Goal: Task Accomplishment & Management: Manage account settings

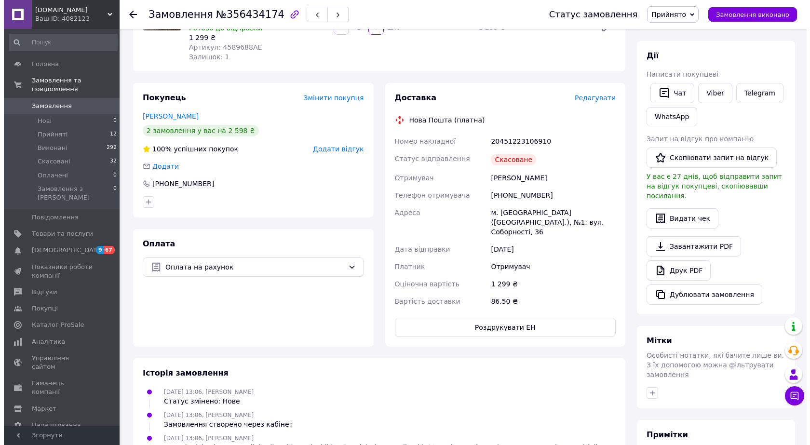
scroll to position [96, 0]
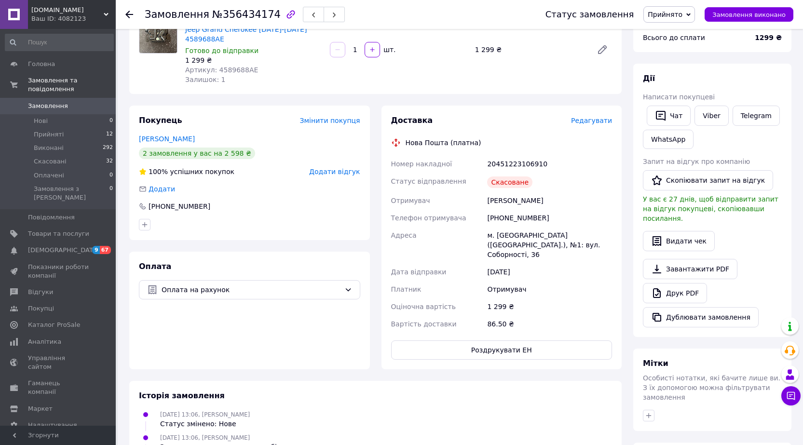
click at [585, 117] on span "Редагувати" at bounding box center [591, 121] width 41 height 8
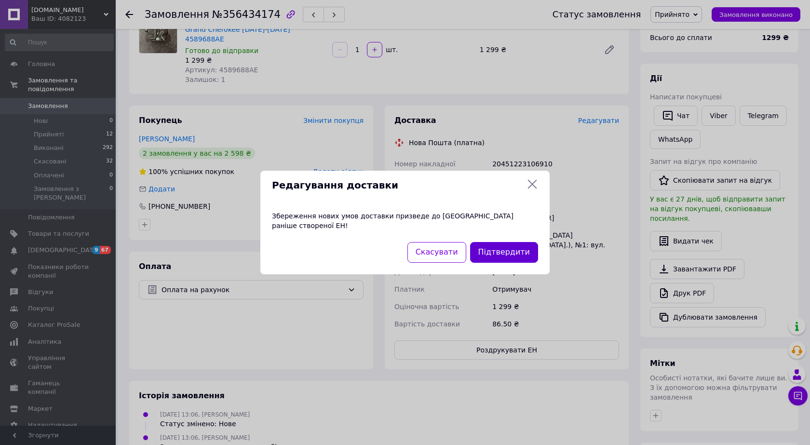
click at [498, 247] on button "Підтвердити" at bounding box center [504, 252] width 68 height 21
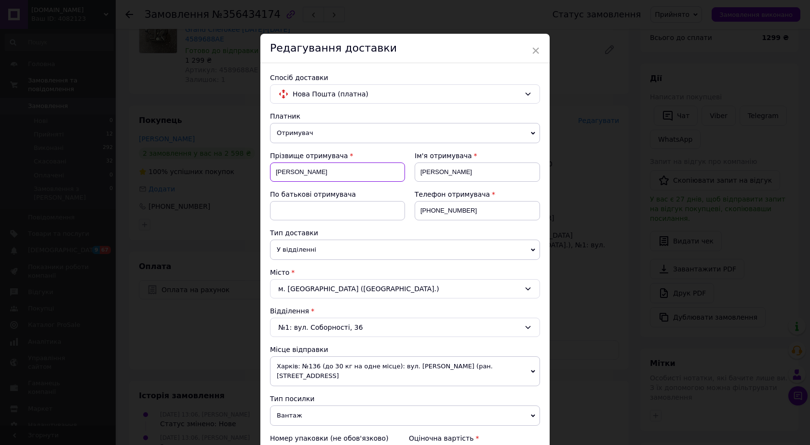
click at [333, 178] on input "[PERSON_NAME]" at bounding box center [337, 172] width 135 height 19
type input "Чепец"
click at [432, 173] on input "[PERSON_NAME]" at bounding box center [477, 172] width 125 height 19
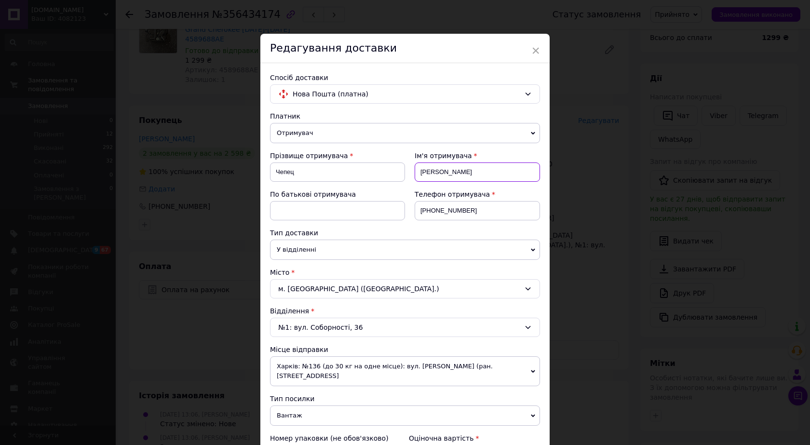
type input "[PERSON_NAME]"
drag, startPoint x: 434, startPoint y: 209, endPoint x: 511, endPoint y: 218, distance: 78.2
click at [511, 218] on input "[PHONE_NUMBER]" at bounding box center [477, 210] width 125 height 19
type input "[PHONE_NUMBER]"
click at [369, 268] on div "Місто" at bounding box center [405, 273] width 270 height 10
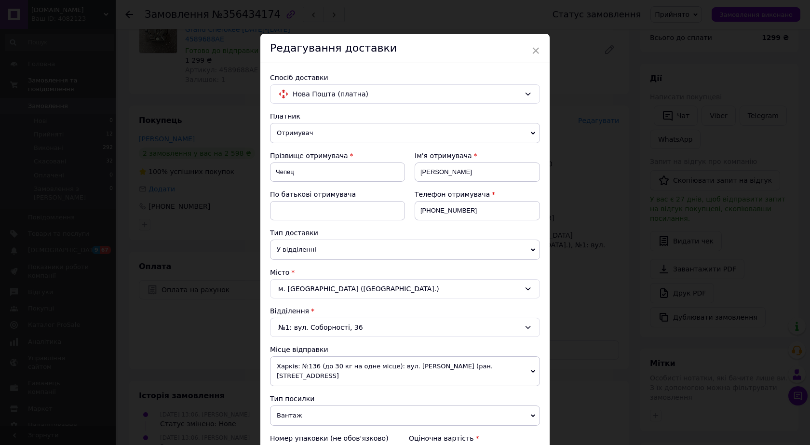
drag, startPoint x: 326, startPoint y: 280, endPoint x: 322, endPoint y: 284, distance: 5.8
click at [325, 281] on div "м. [GEOGRAPHIC_DATA] ([GEOGRAPHIC_DATA].)" at bounding box center [405, 288] width 270 height 19
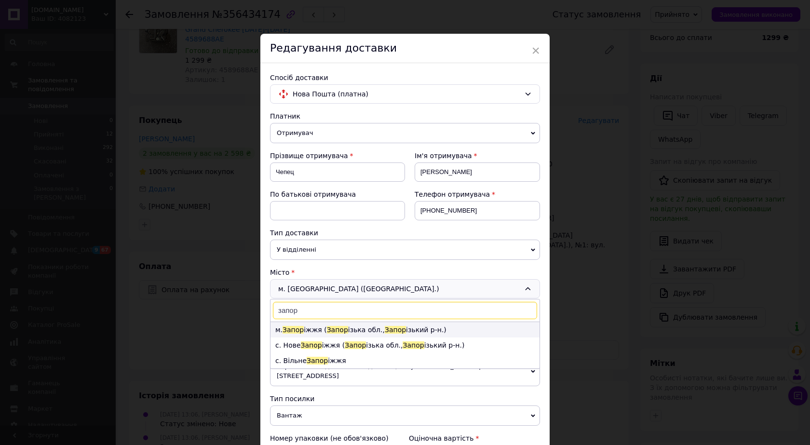
type input "запор"
click at [307, 331] on li "м. Запор іжжя ( Запор ізька обл., Запор ізький р-н.)" at bounding box center [405, 329] width 269 height 15
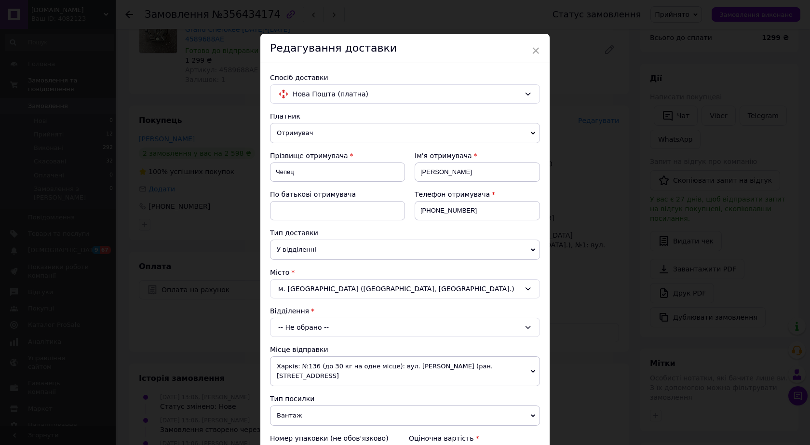
click at [296, 332] on div "-- Не обрано --" at bounding box center [405, 327] width 270 height 19
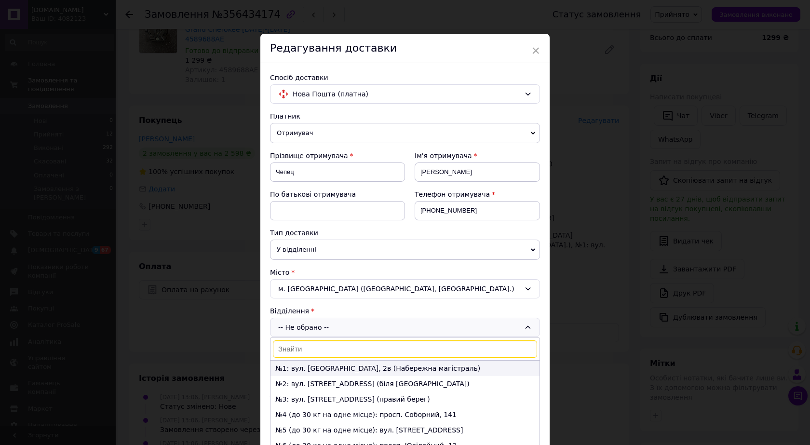
click at [289, 367] on li "№1: вул. [GEOGRAPHIC_DATA], 2в (Набережна магістраль)" at bounding box center [405, 368] width 269 height 15
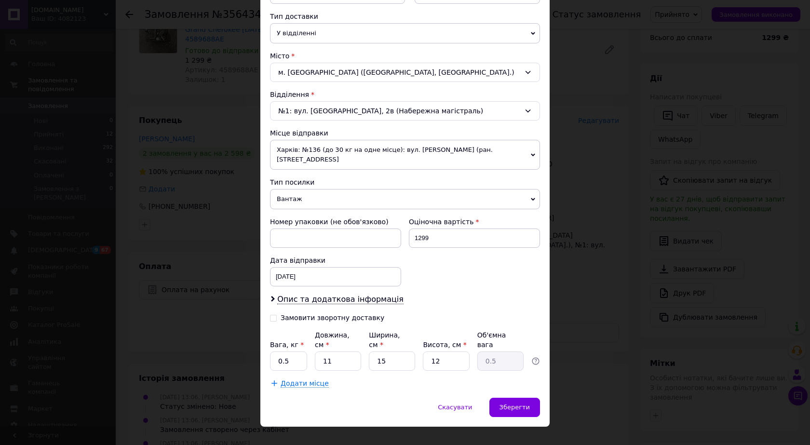
scroll to position [222, 0]
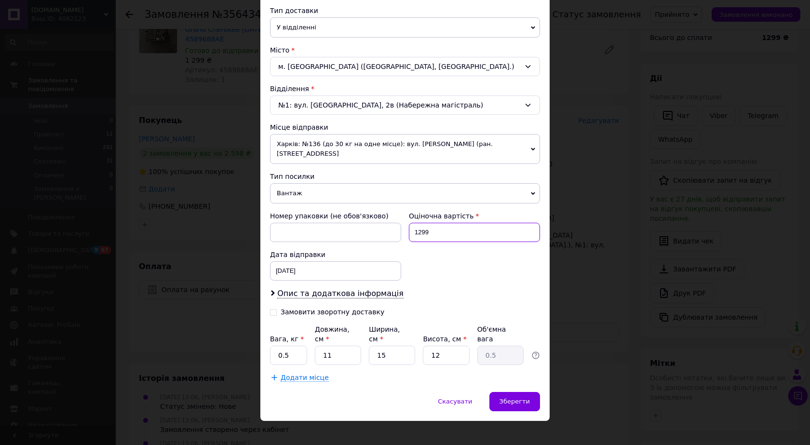
click at [449, 235] on input "1299" at bounding box center [474, 232] width 131 height 19
type input "2000"
click at [424, 282] on div "Номер упаковки (не обов'язково) Оціночна вартість 2000 Дата відправки [DATE] < …" at bounding box center [405, 245] width 278 height 77
click at [503, 398] on span "Зберегти" at bounding box center [515, 401] width 30 height 7
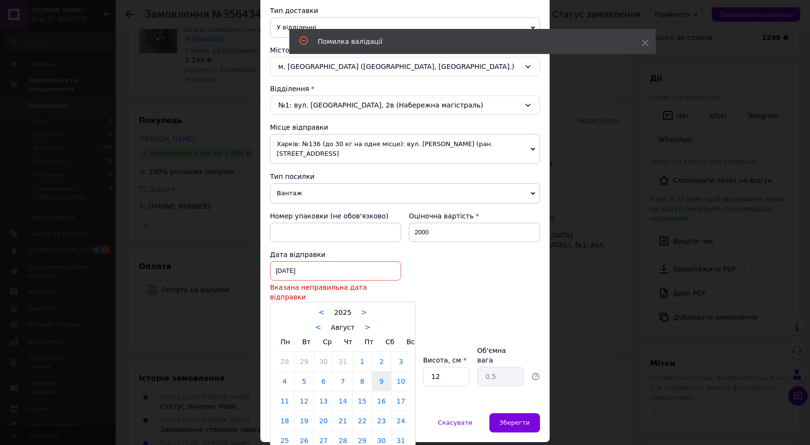
click at [301, 266] on div "[DATE] < 2025 > < Август > Пн Вт Ср Чт Пт Сб Вс 28 29 30 31 1 2 3 4 5 6 7 8 9 1…" at bounding box center [335, 270] width 131 height 19
click at [300, 392] on link "12" at bounding box center [304, 401] width 19 height 19
type input "[DATE]"
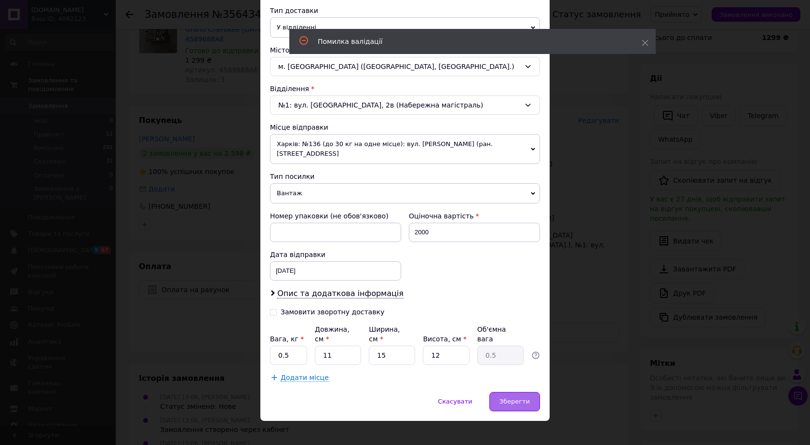
click at [507, 398] on span "Зберегти" at bounding box center [515, 401] width 30 height 7
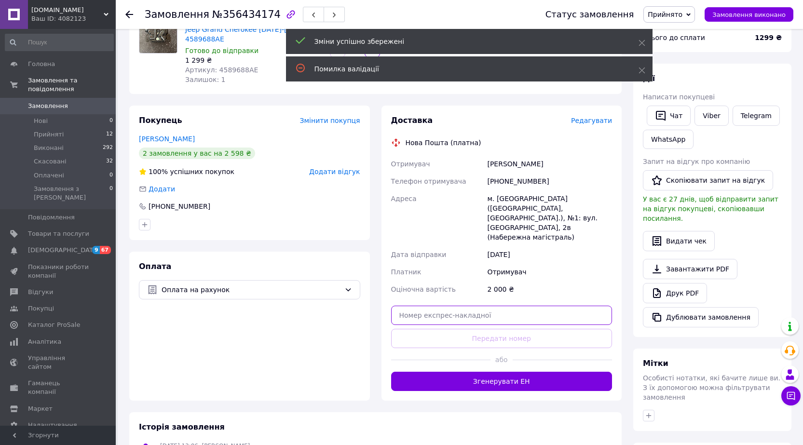
click at [474, 306] on input "text" at bounding box center [501, 315] width 221 height 19
paste input "20451223110896"
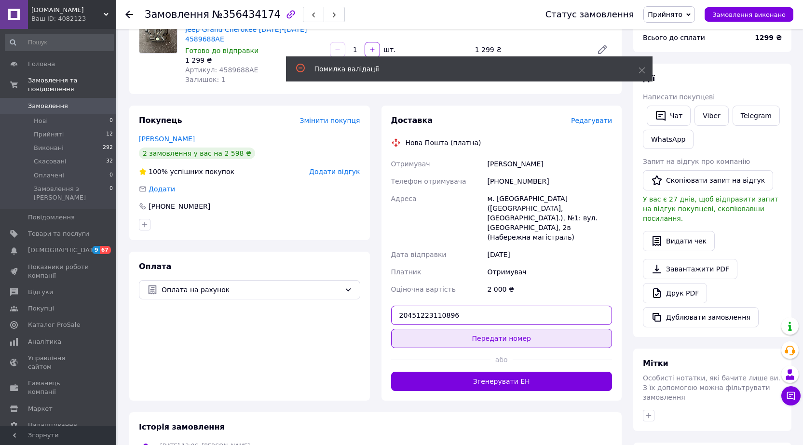
type input "20451223110896"
click at [479, 329] on button "Передати номер" at bounding box center [501, 338] width 221 height 19
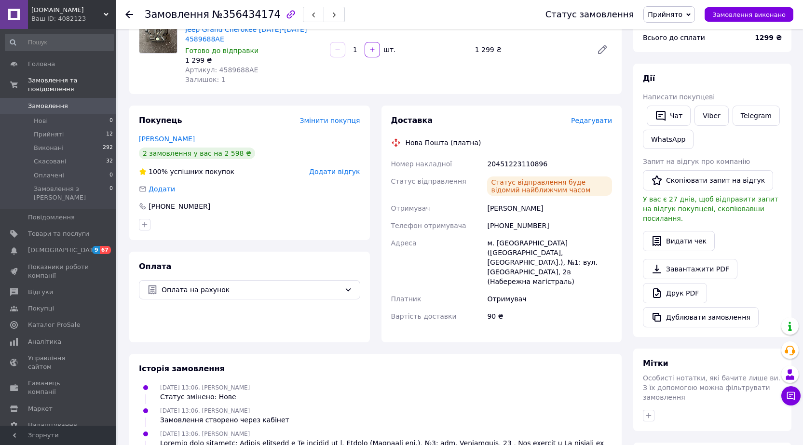
click at [244, 14] on span "№356434174" at bounding box center [246, 15] width 68 height 12
copy span "356434174"
click at [663, 13] on span "Прийнято" at bounding box center [665, 15] width 35 height 8
click at [667, 32] on li "Виконано" at bounding box center [669, 34] width 51 height 14
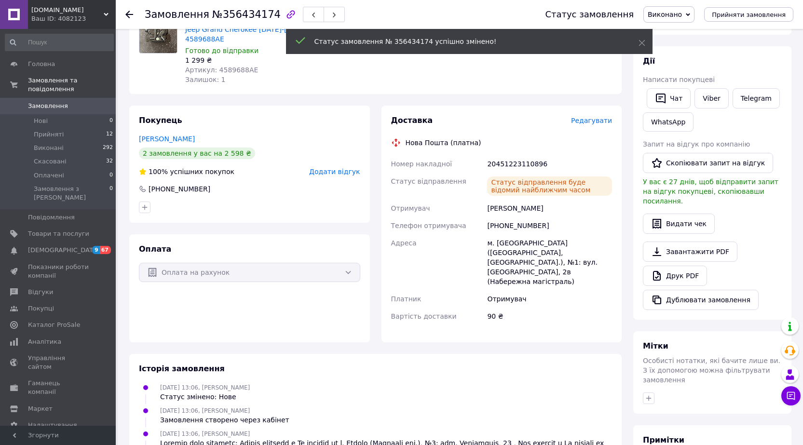
click at [338, 155] on div "Покупець [PERSON_NAME] 2 замовлення у вас на 2 598 ₴ 100% успішних покупок Дода…" at bounding box center [249, 164] width 241 height 117
click at [333, 168] on span "Додати відгук" at bounding box center [334, 172] width 51 height 8
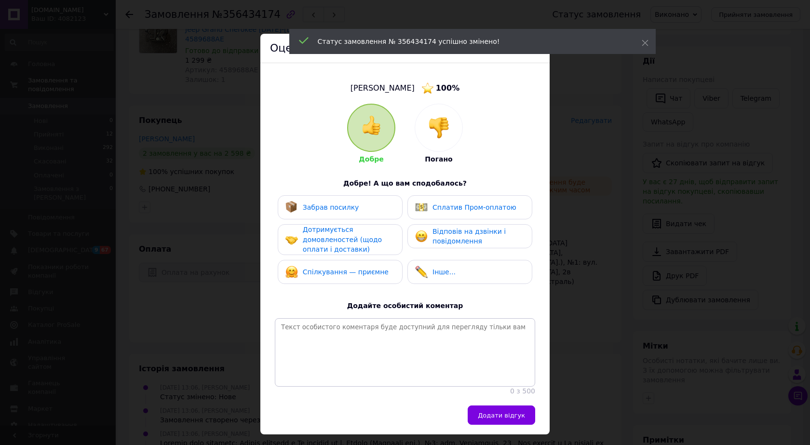
drag, startPoint x: 356, startPoint y: 204, endPoint x: 343, endPoint y: 234, distance: 32.8
click at [354, 208] on div "Забрав посилку" at bounding box center [339, 207] width 109 height 13
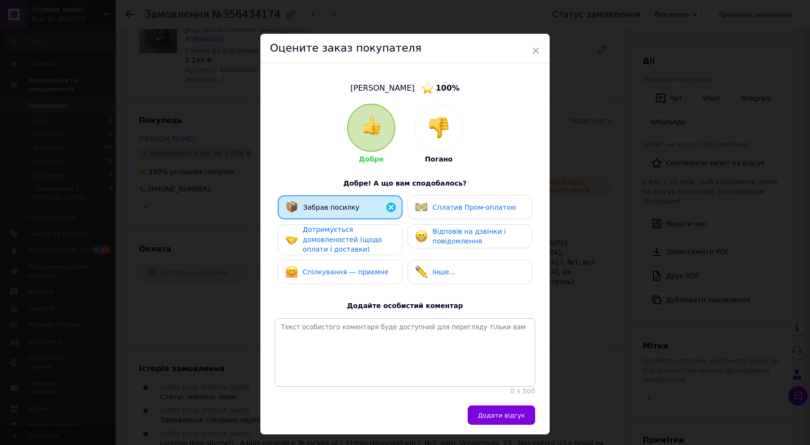
click at [339, 246] on span "Дотримується домовленостей (щодо оплати і доставки)" at bounding box center [342, 239] width 79 height 27
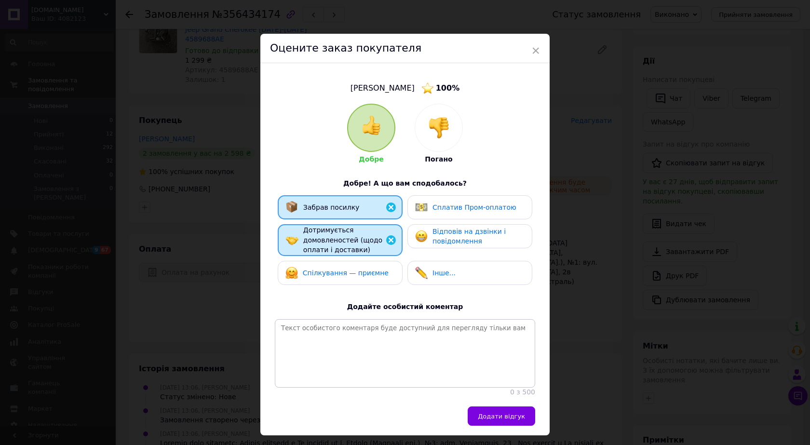
drag, startPoint x: 336, startPoint y: 267, endPoint x: 451, endPoint y: 225, distance: 123.1
click at [341, 267] on div "Спілкування — приємне" at bounding box center [336, 273] width 103 height 13
click at [458, 232] on span "Відповів на дзвінки і повідомлення" at bounding box center [469, 237] width 73 height 18
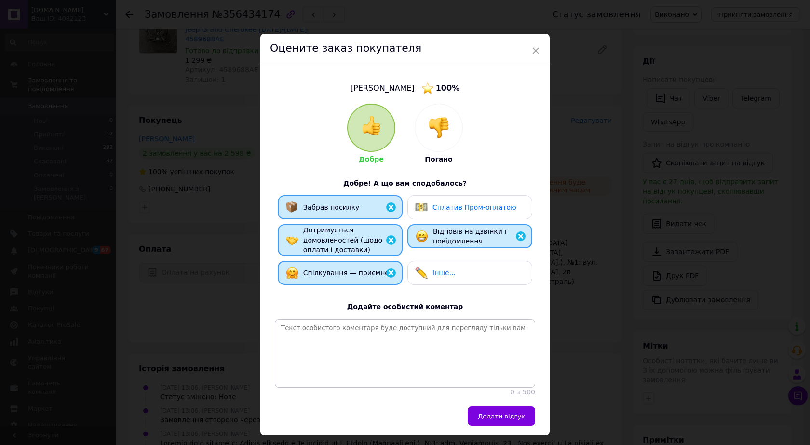
click at [511, 420] on span "Додати відгук" at bounding box center [501, 416] width 47 height 7
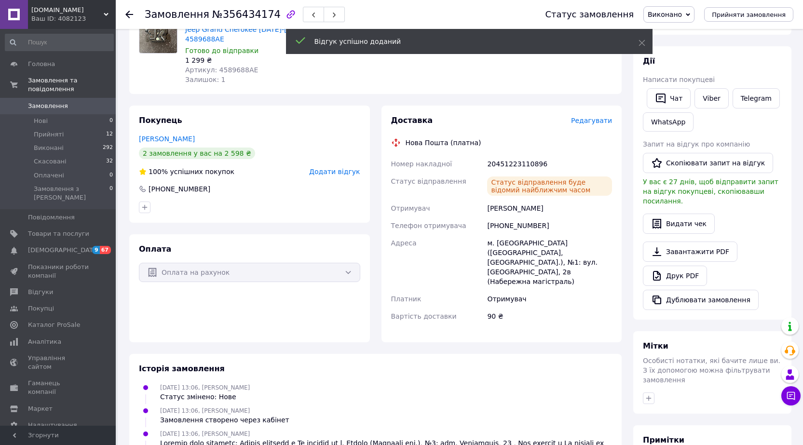
click at [232, 16] on span "№356434174" at bounding box center [246, 15] width 68 height 12
copy span "356434174"
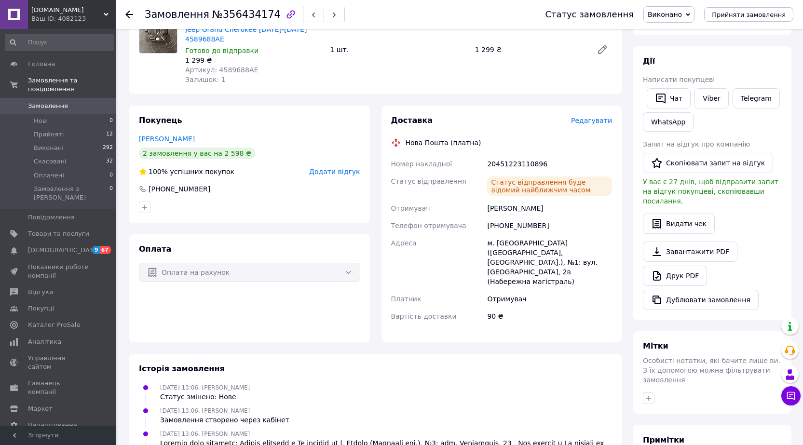
click at [132, 11] on icon at bounding box center [129, 15] width 8 height 8
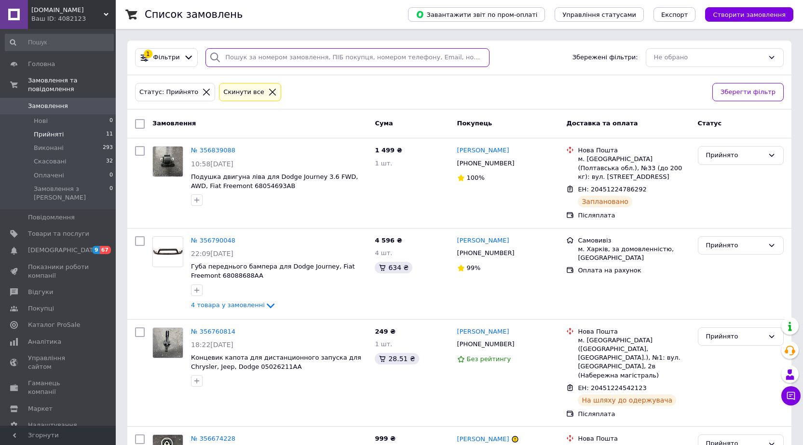
click at [272, 54] on input "search" at bounding box center [347, 57] width 284 height 19
paste input "356290928"
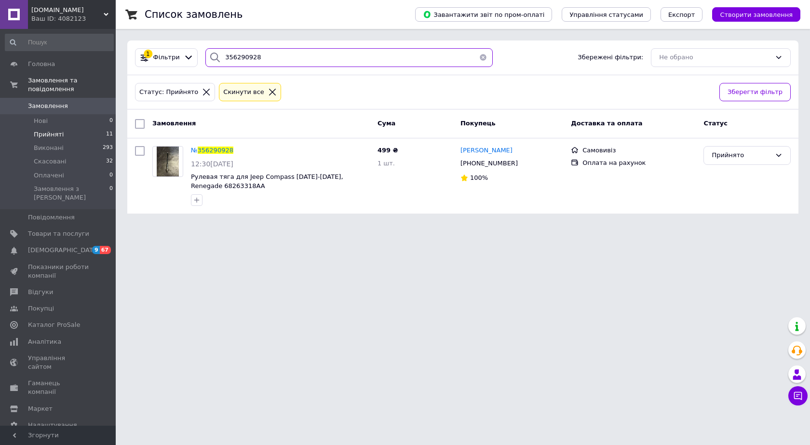
click at [259, 63] on input "356290928" at bounding box center [348, 57] width 287 height 19
paste input "5718281"
type input "355718281"
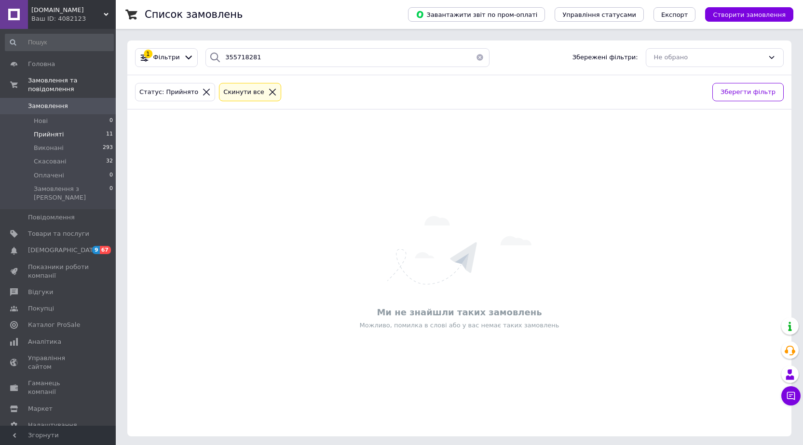
click at [202, 88] on icon at bounding box center [206, 92] width 9 height 9
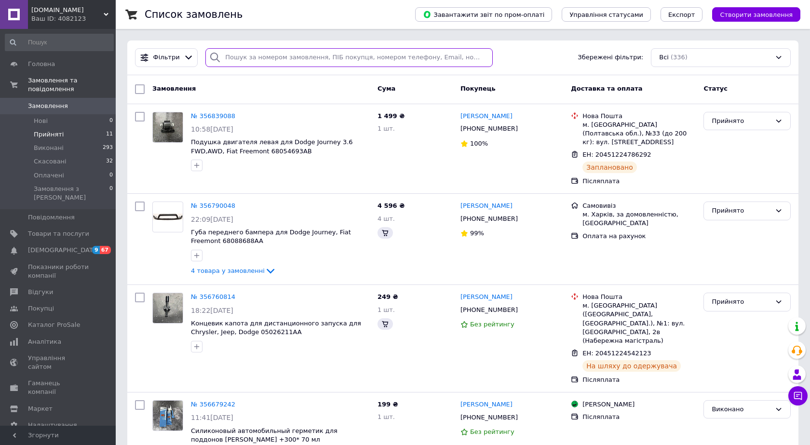
click at [242, 57] on input "search" at bounding box center [348, 57] width 287 height 19
paste input "355718281"
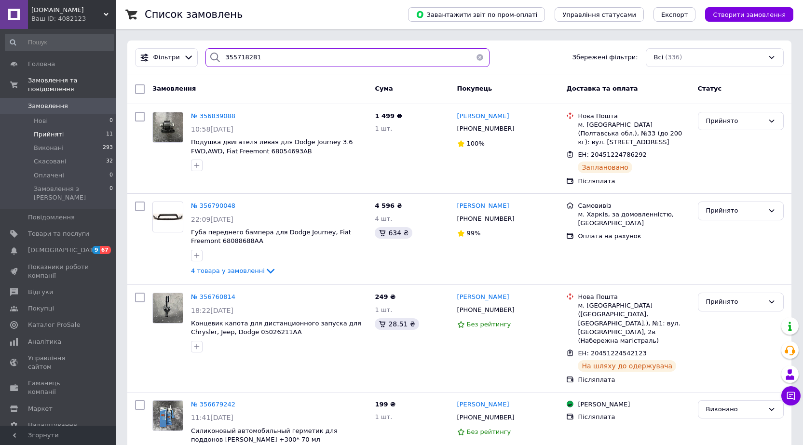
type input "355718281"
